Goal: Navigation & Orientation: Find specific page/section

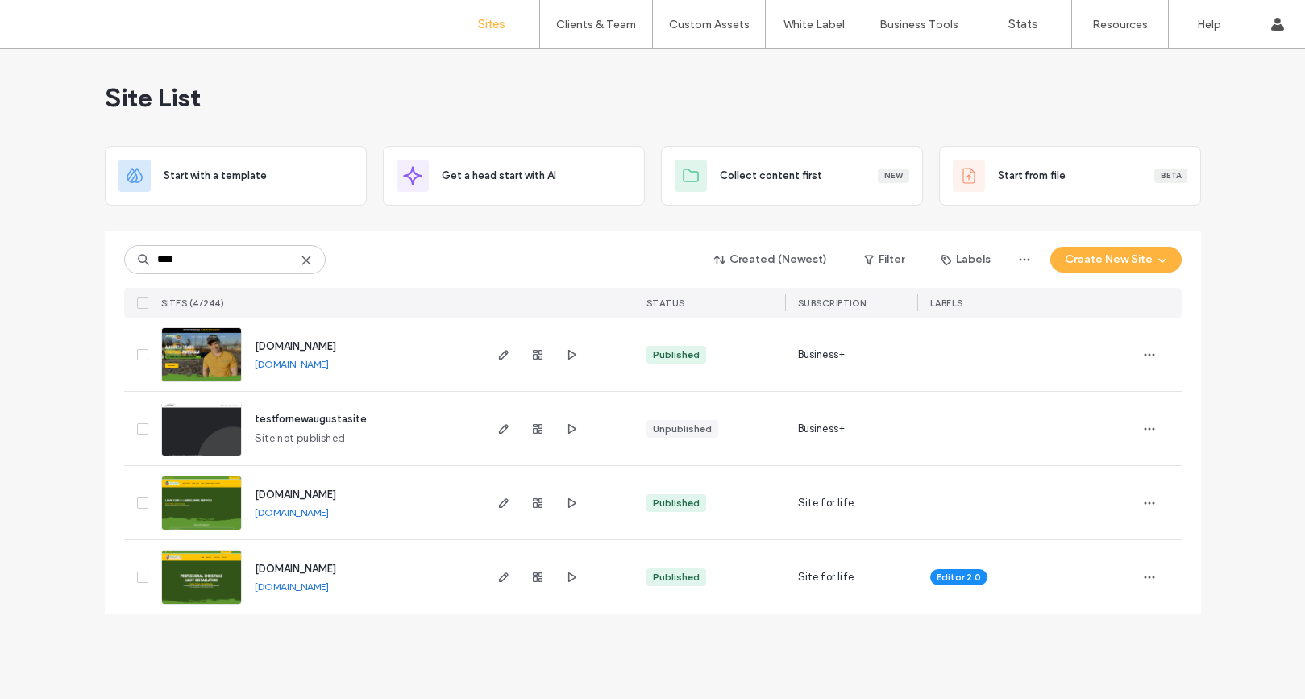
type input "****"
click at [336, 492] on span "www.augustalawncareservices.com" at bounding box center [295, 495] width 81 height 12
